Goal: Understand process/instructions: Learn how to perform a task or action

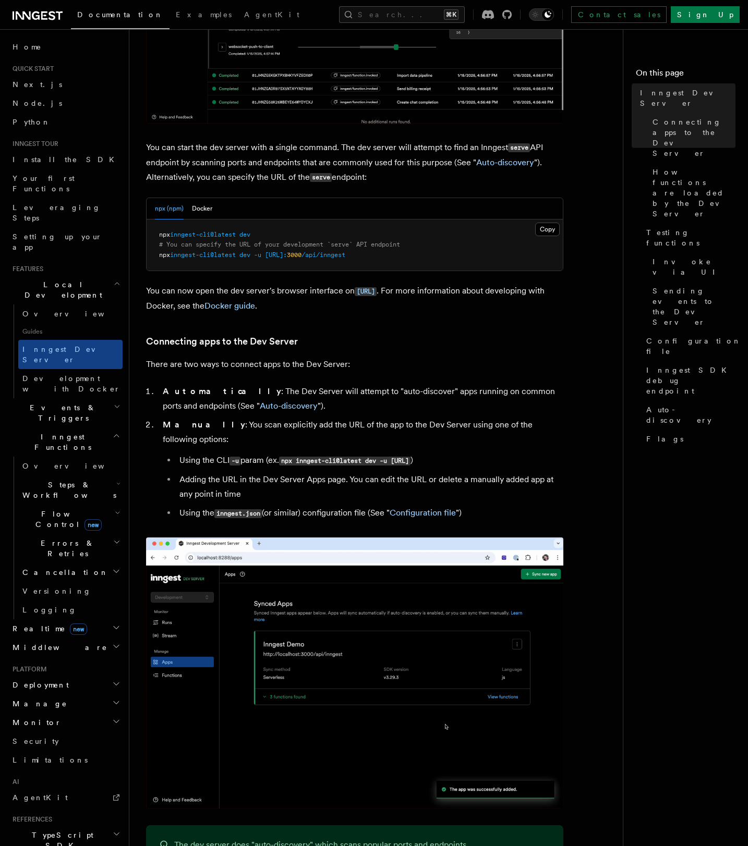
scroll to position [335, 0]
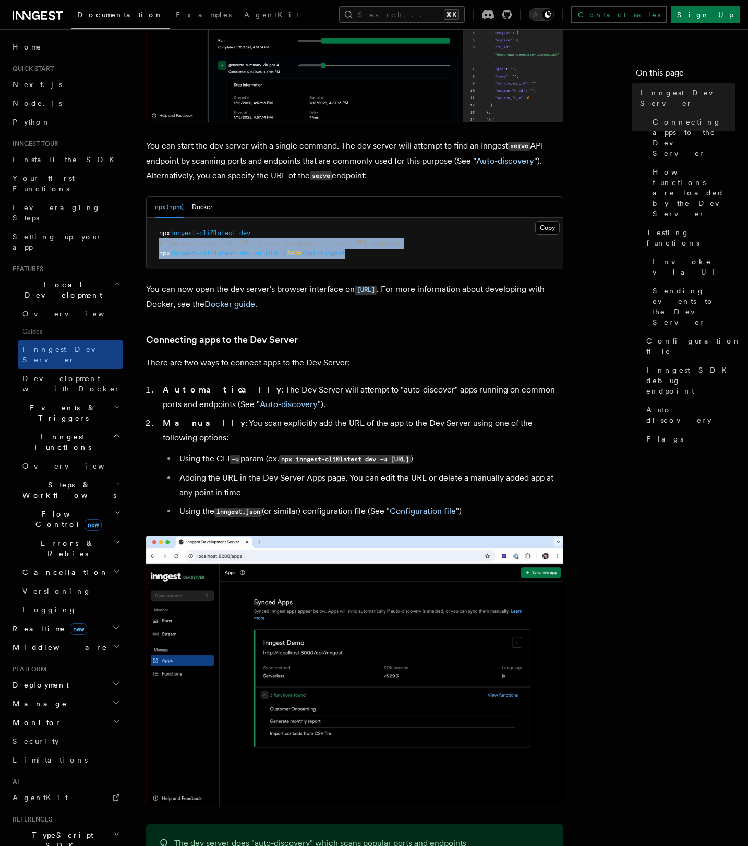
drag, startPoint x: 429, startPoint y: 256, endPoint x: 154, endPoint y: 248, distance: 274.4
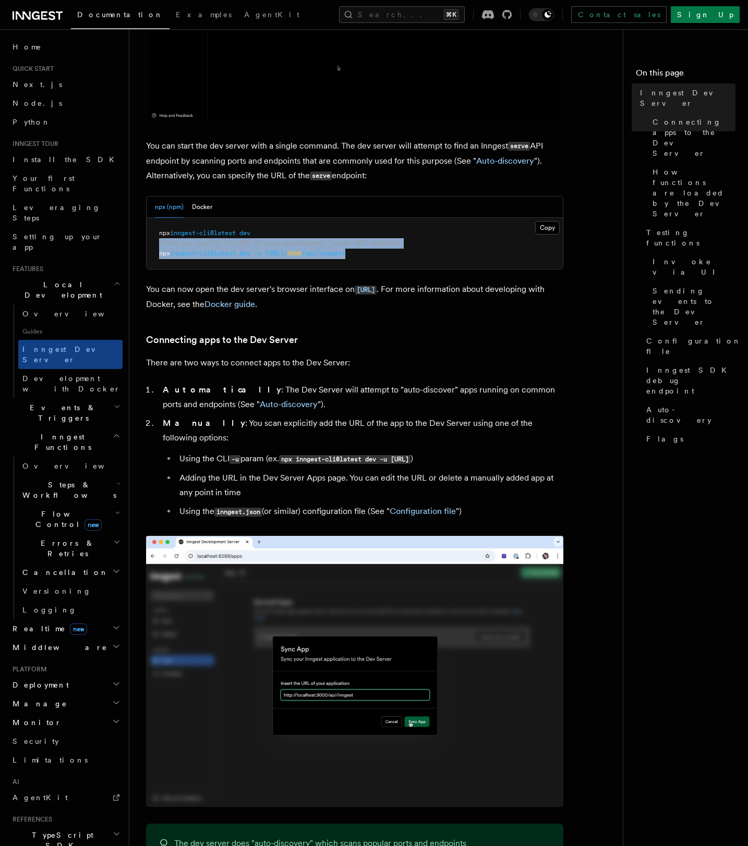
click at [154, 248] on pre "npx inngest-cli@latest dev # You can specify the URL of your development `serve…" at bounding box center [355, 244] width 416 height 52
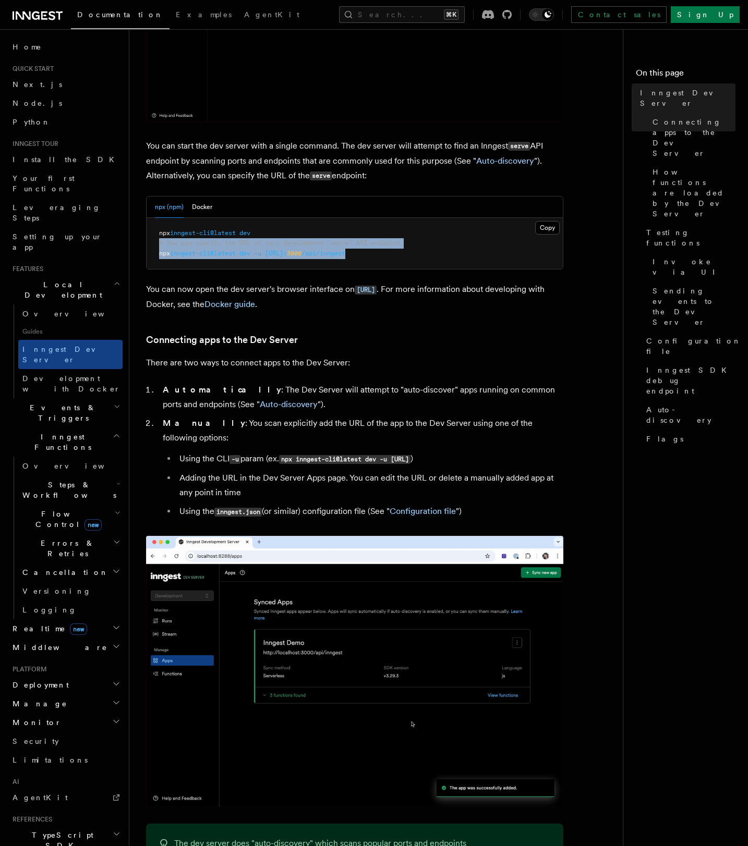
copy code "# You can specify the URL of your development `serve` API endpoint npx inngest-…"
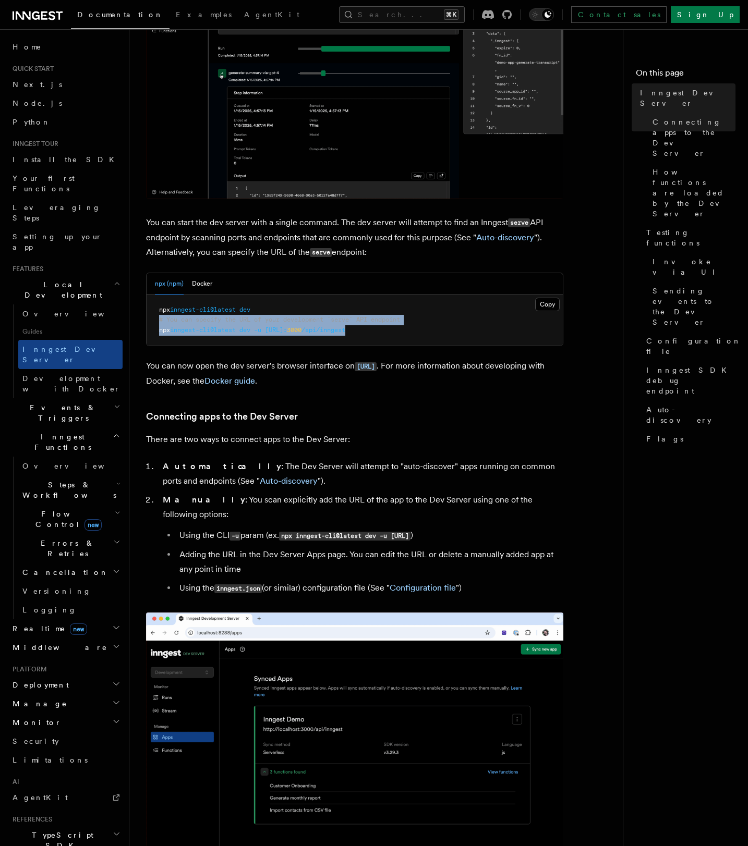
scroll to position [242, 0]
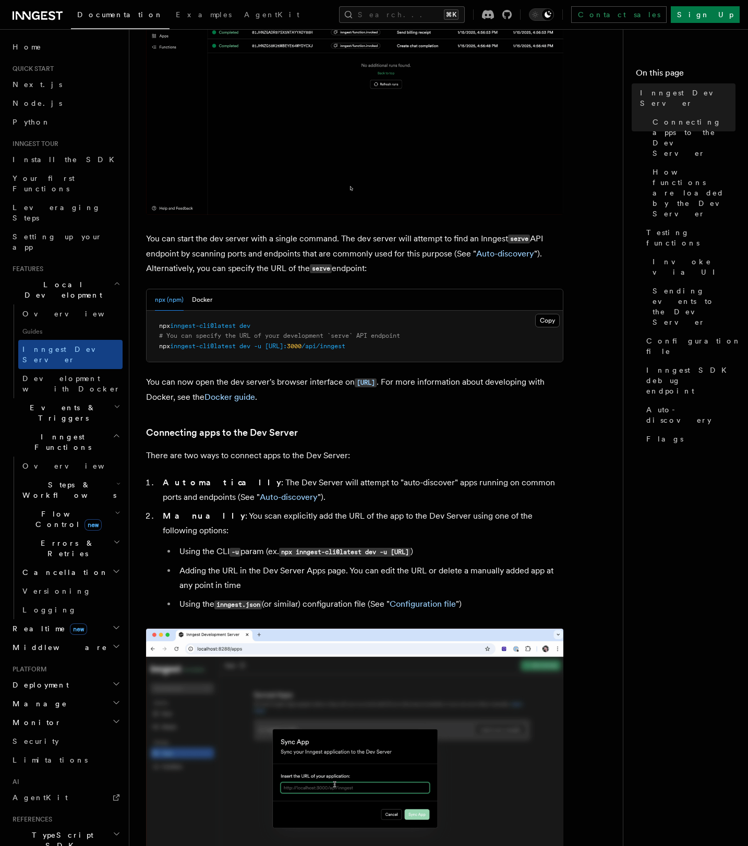
click at [296, 381] on p "You can now open the dev server's browser interface on [URL] . For more informa…" at bounding box center [354, 390] width 417 height 30
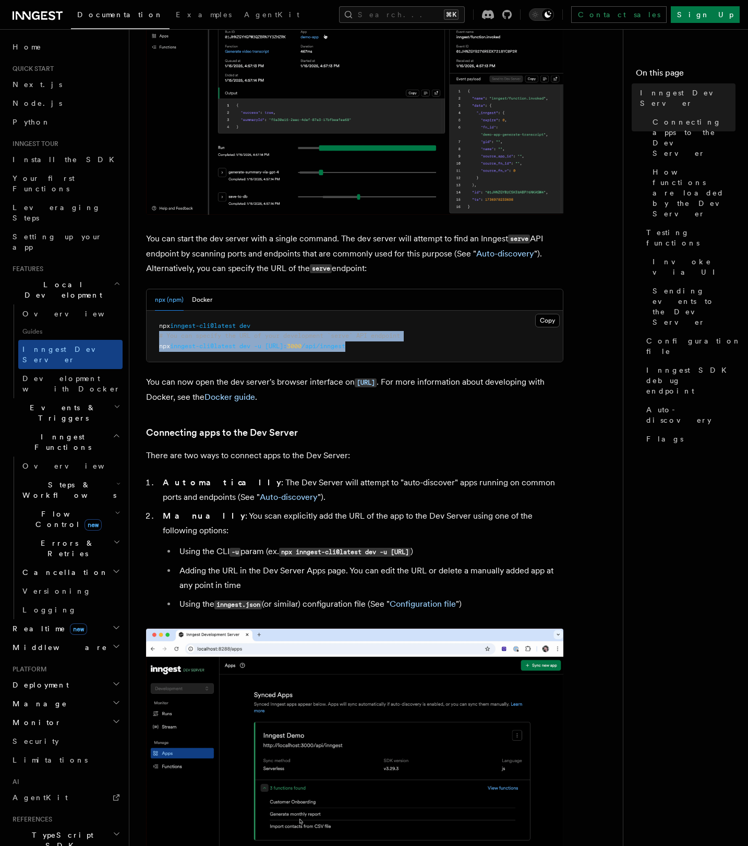
drag, startPoint x: 407, startPoint y: 350, endPoint x: 152, endPoint y: 336, distance: 254.8
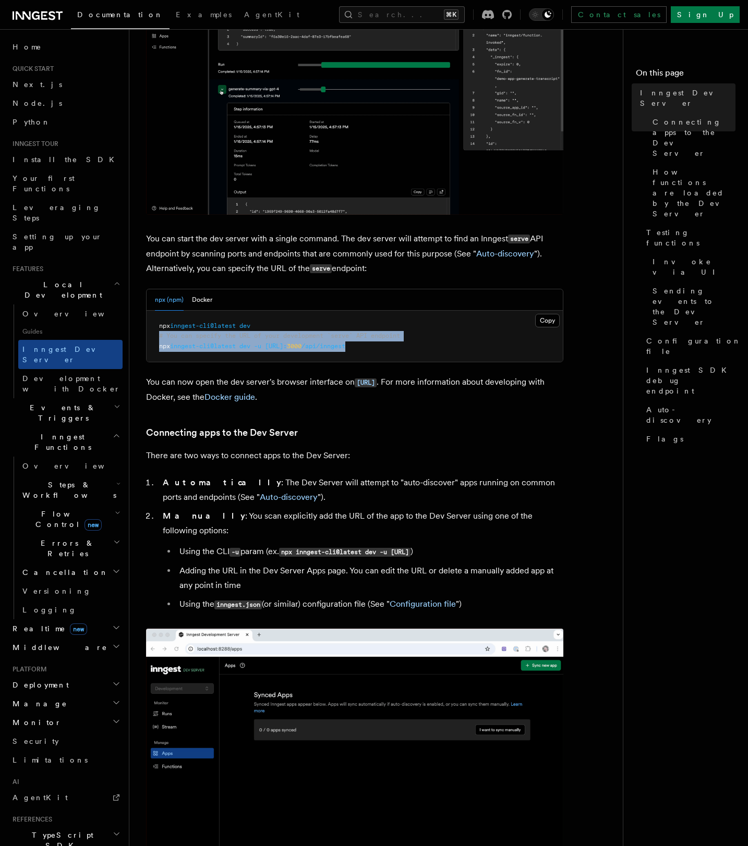
click at [152, 336] on pre "npx inngest-cli@latest dev # You can specify the URL of your development `serve…" at bounding box center [355, 337] width 416 height 52
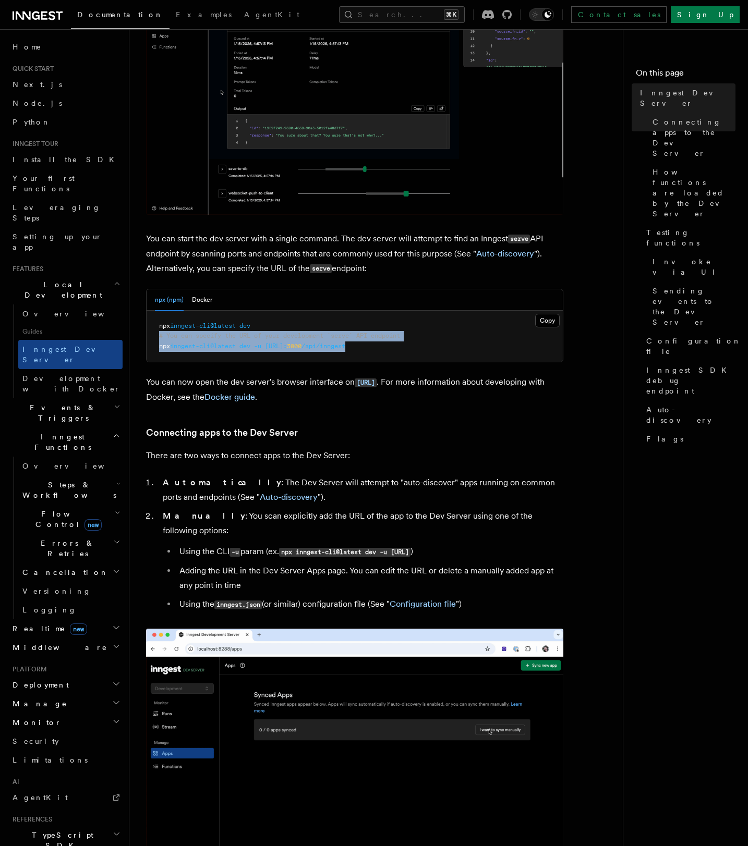
copy code "# You can specify the URL of your development `serve` API endpoint npx inngest-…"
